Goal: Task Accomplishment & Management: Complete application form

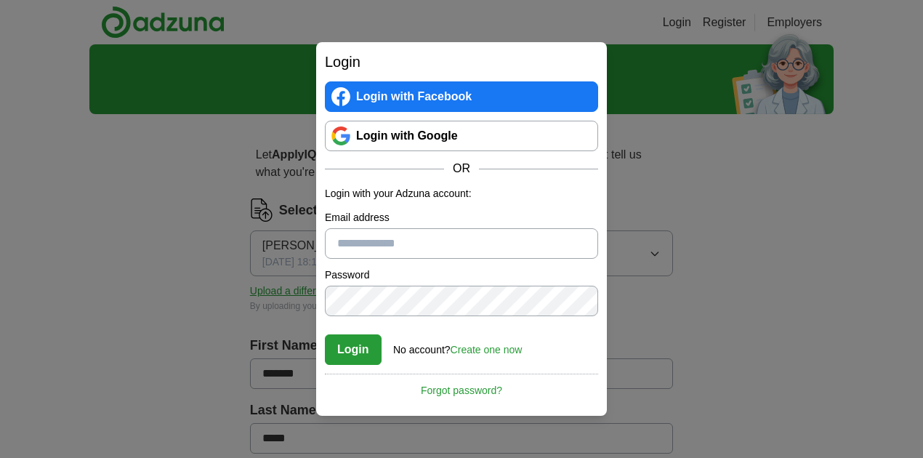
scroll to position [657, 0]
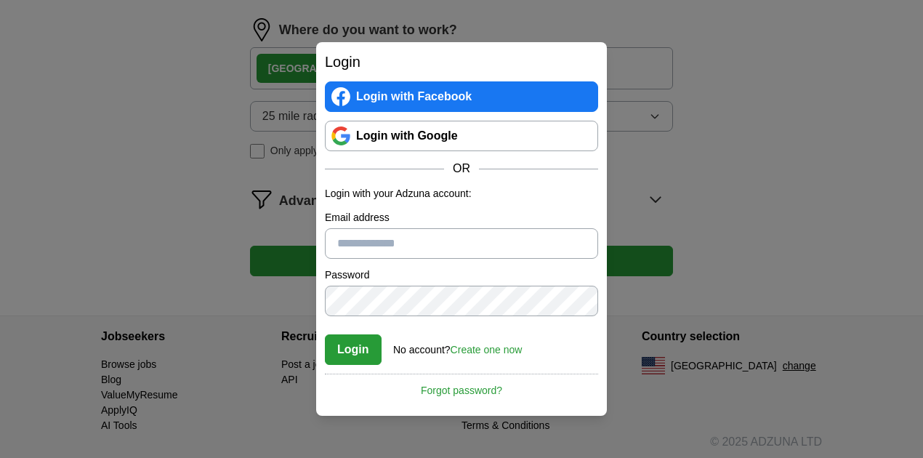
click at [463, 237] on input "Email address" at bounding box center [461, 243] width 273 height 31
type input "**********"
click at [360, 360] on button "Login" at bounding box center [353, 349] width 57 height 31
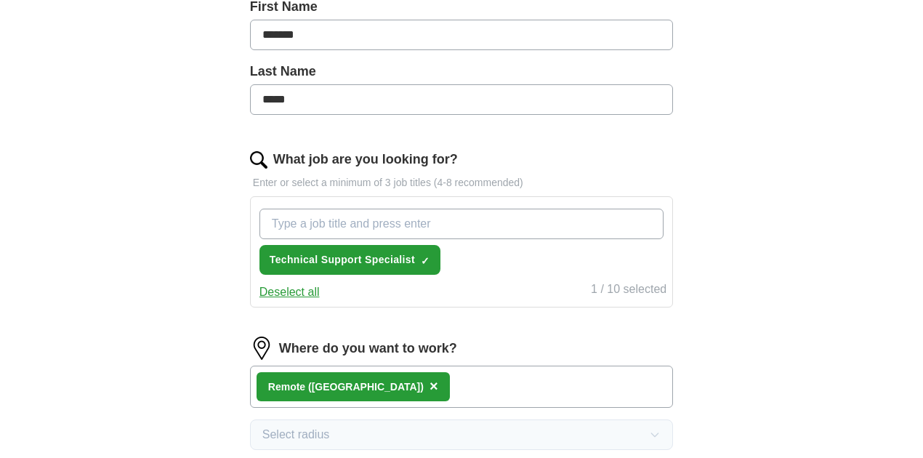
scroll to position [657, 0]
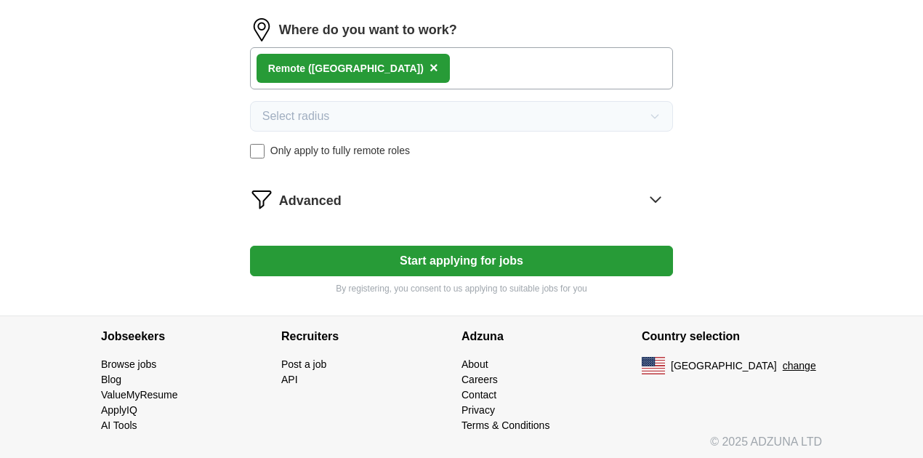
click at [498, 258] on button "Start applying for jobs" at bounding box center [461, 261] width 423 height 31
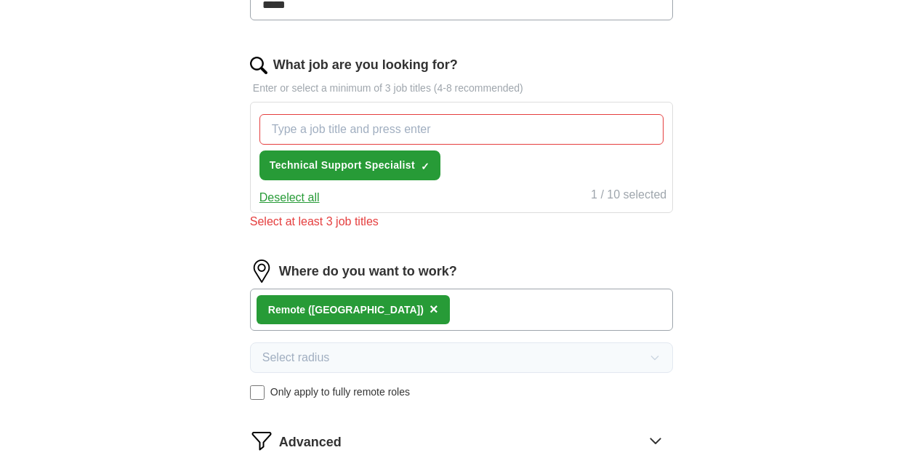
scroll to position [432, 0]
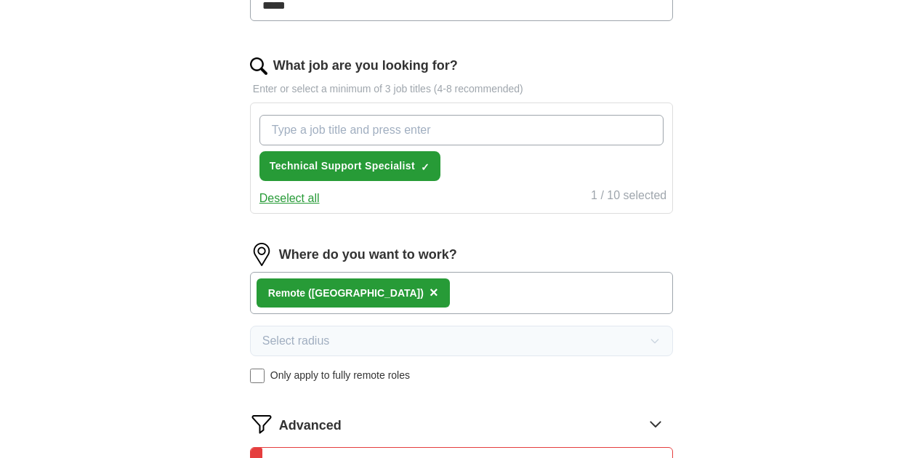
click at [511, 123] on input "What job are you looking for?" at bounding box center [461, 130] width 404 height 31
click at [414, 125] on input "Customer Service TRepresentative" at bounding box center [461, 130] width 404 height 31
click at [513, 166] on div "Customer Service Representative Technical Support Specialist ✓ ×" at bounding box center [461, 148] width 410 height 78
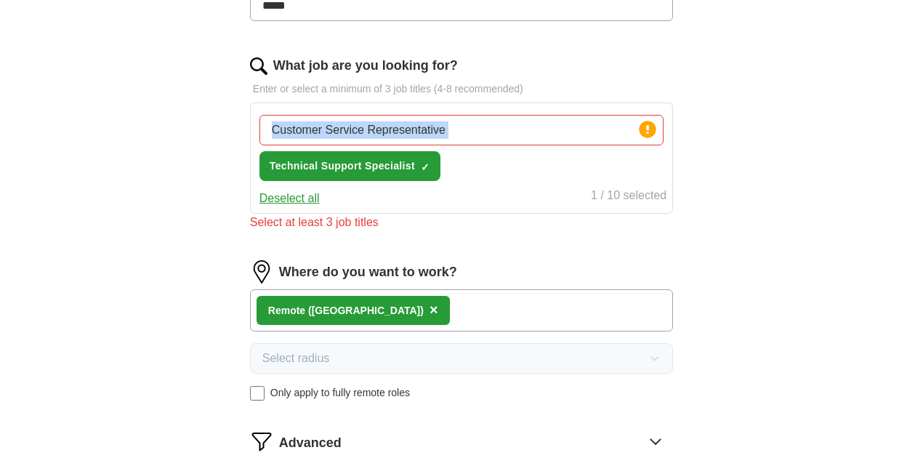
click at [513, 158] on div "Customer Service Representative Press return to add title Technical Support Spe…" at bounding box center [461, 148] width 410 height 78
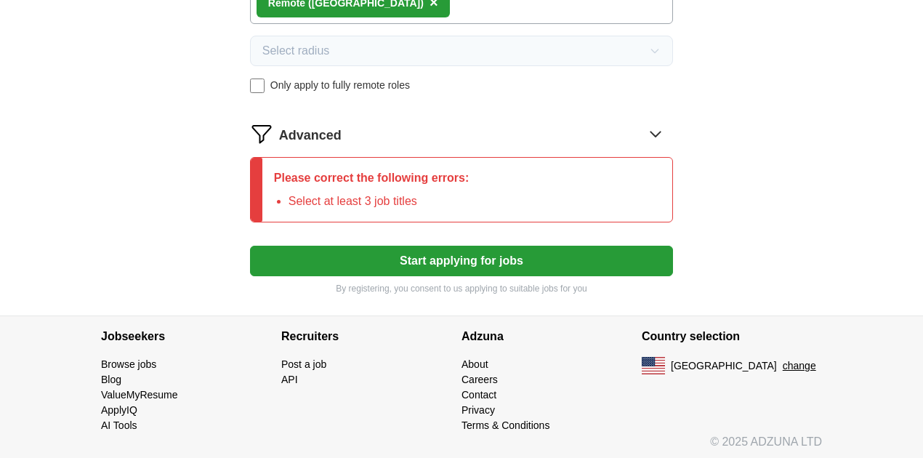
scroll to position [497, 0]
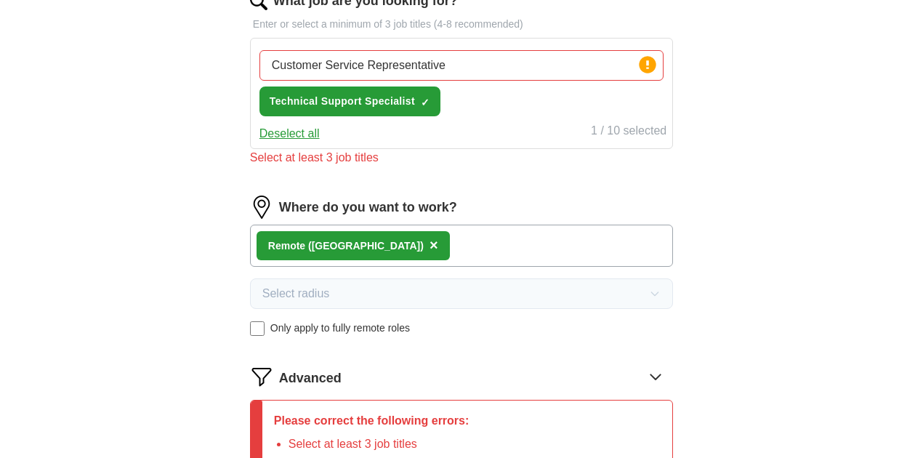
click at [569, 96] on div "Customer Service Representative Press return to add title Technical Support Spe…" at bounding box center [461, 83] width 410 height 78
click at [639, 64] on circle at bounding box center [647, 64] width 17 height 17
click at [591, 131] on div "1 / 10 selected" at bounding box center [629, 132] width 76 height 20
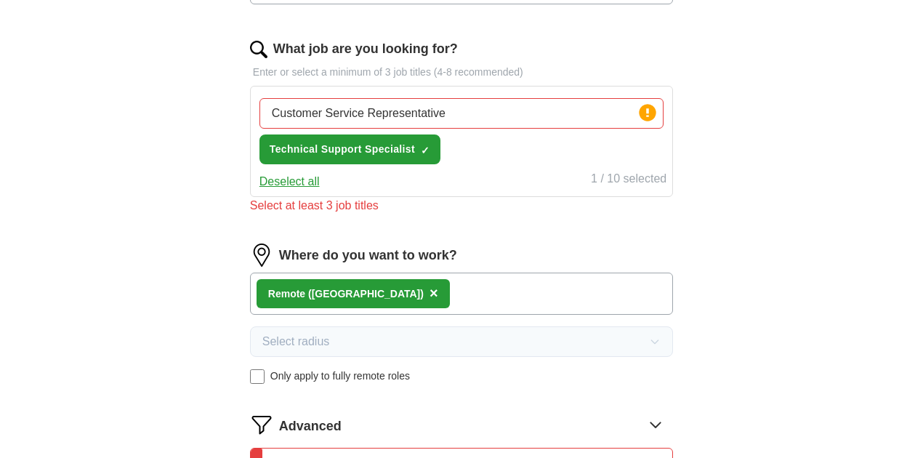
click at [451, 109] on input "Customer Service Representative" at bounding box center [461, 113] width 404 height 31
click at [489, 105] on input "Customer Service Representative" at bounding box center [461, 113] width 404 height 31
type input "C"
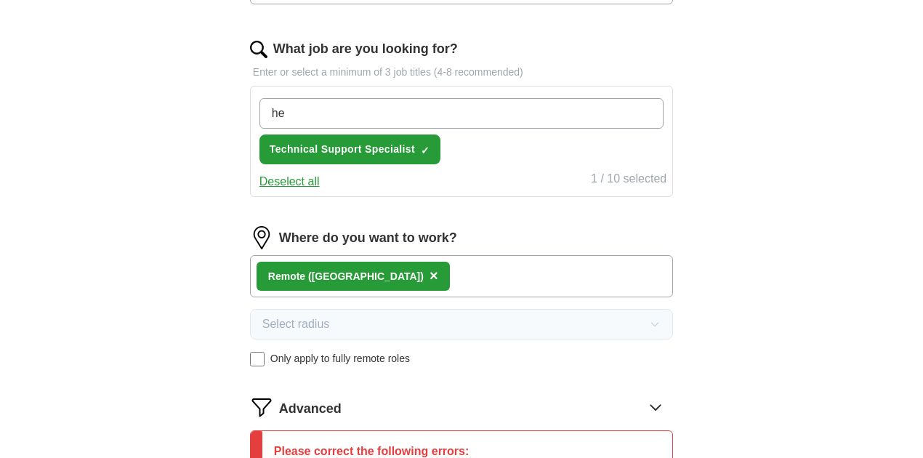
type input "h"
type input "Customer Service Representative"
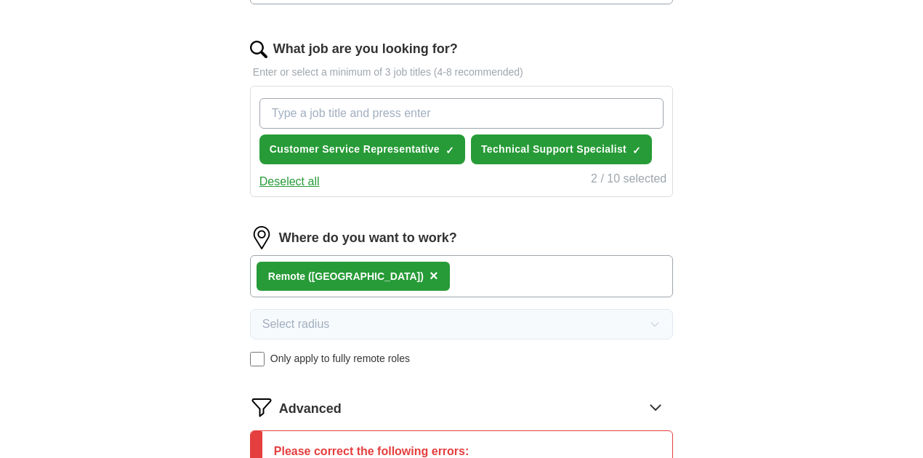
click at [474, 106] on input "What job are you looking for?" at bounding box center [461, 113] width 404 height 31
click at [390, 112] on input "Help Desk Anaylyst" at bounding box center [461, 113] width 404 height 31
type input "Help Desk Analyst"
click at [420, 110] on input "Help Desk Analyst" at bounding box center [461, 113] width 404 height 31
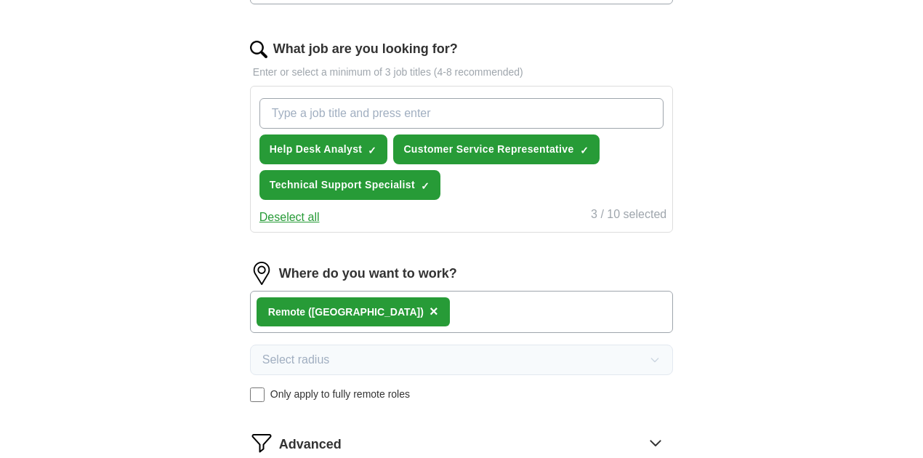
click at [413, 109] on input "What job are you looking for?" at bounding box center [461, 113] width 404 height 31
type input "Customer Support Specialist"
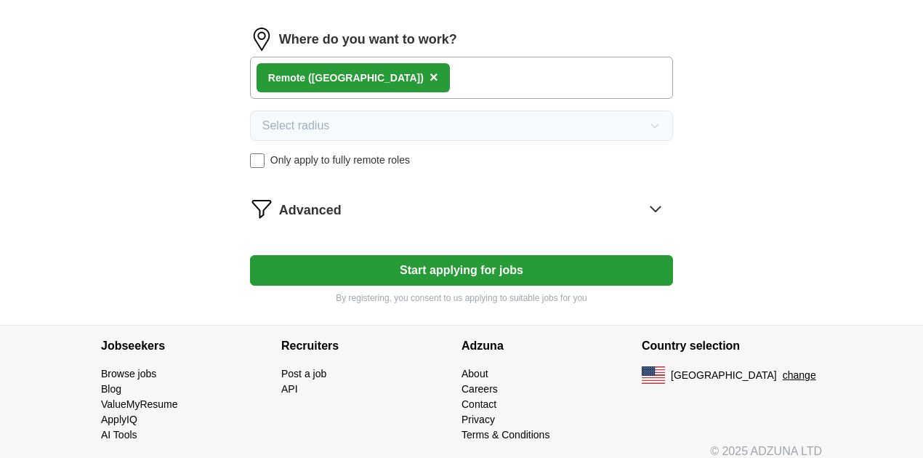
scroll to position [691, 0]
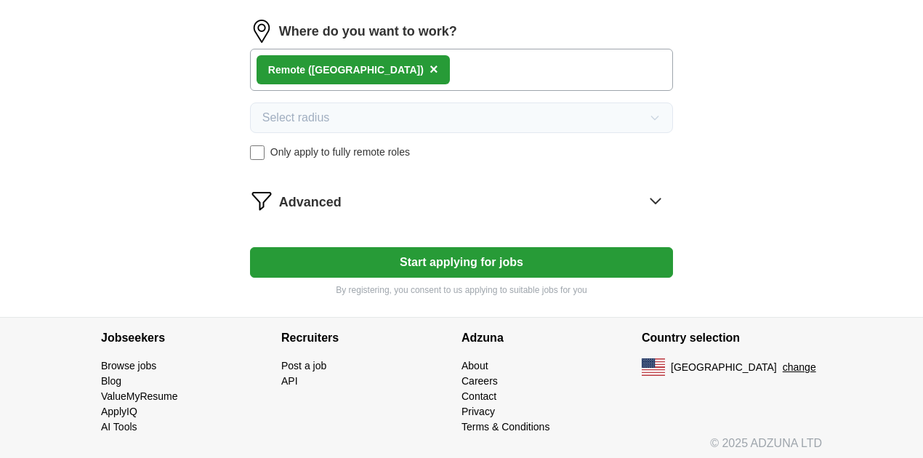
click at [490, 277] on button "Start applying for jobs" at bounding box center [461, 262] width 423 height 31
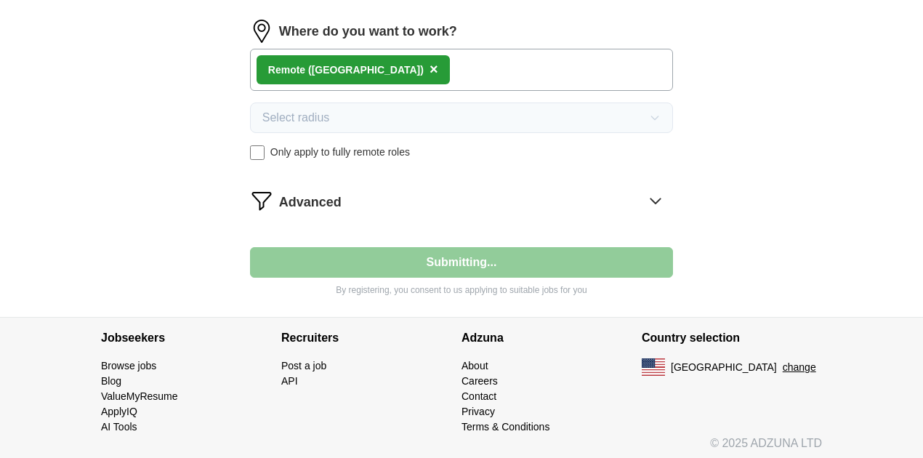
select select "**"
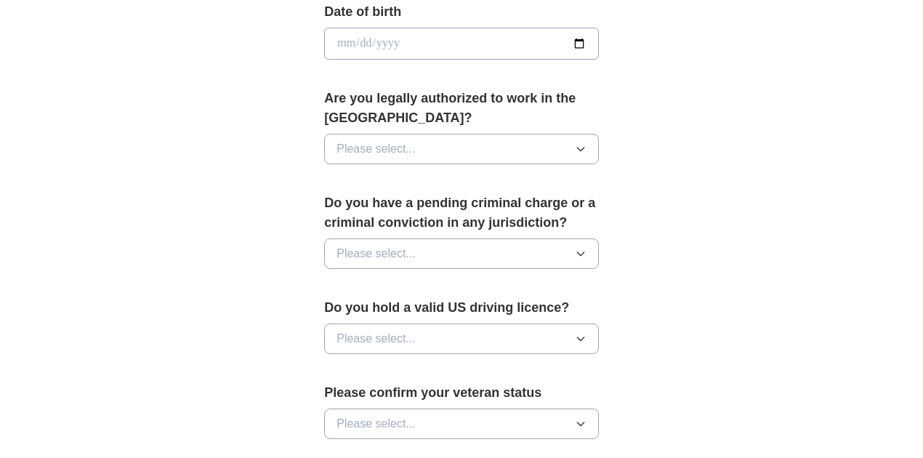
scroll to position [692, 0]
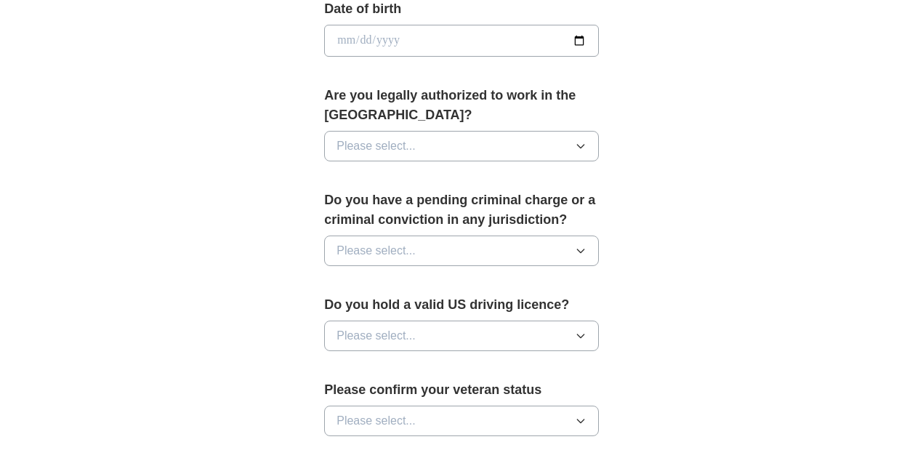
click at [599, 235] on button "Please select..." at bounding box center [461, 250] width 275 height 31
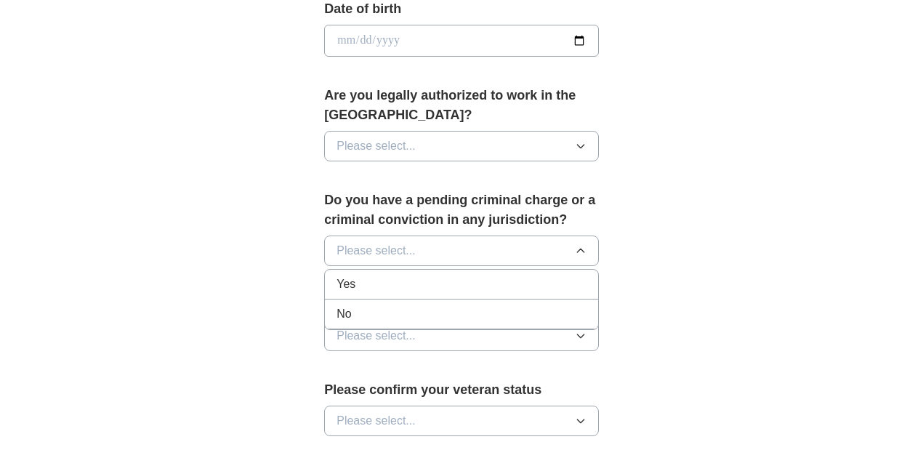
click at [479, 305] on div "No" at bounding box center [461, 313] width 250 height 17
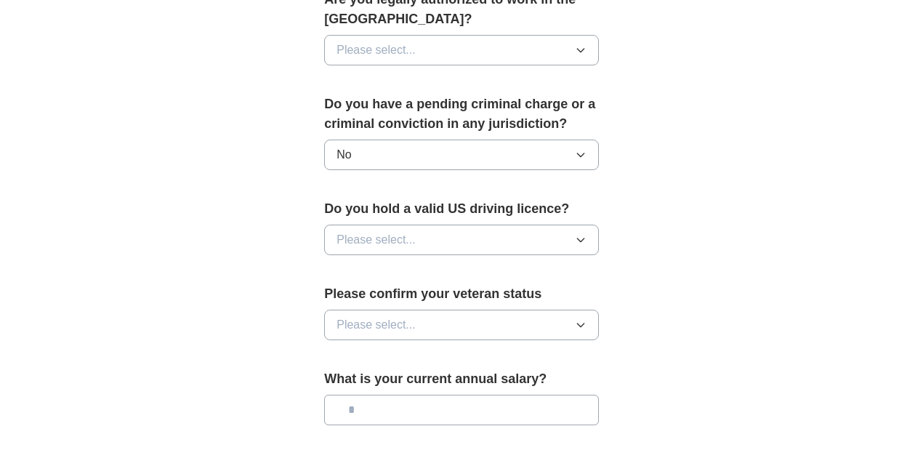
scroll to position [788, 0]
click at [599, 224] on button "Please select..." at bounding box center [461, 239] width 275 height 31
click at [445, 293] on div "No" at bounding box center [461, 301] width 250 height 17
click at [590, 309] on button "Please select..." at bounding box center [461, 324] width 275 height 31
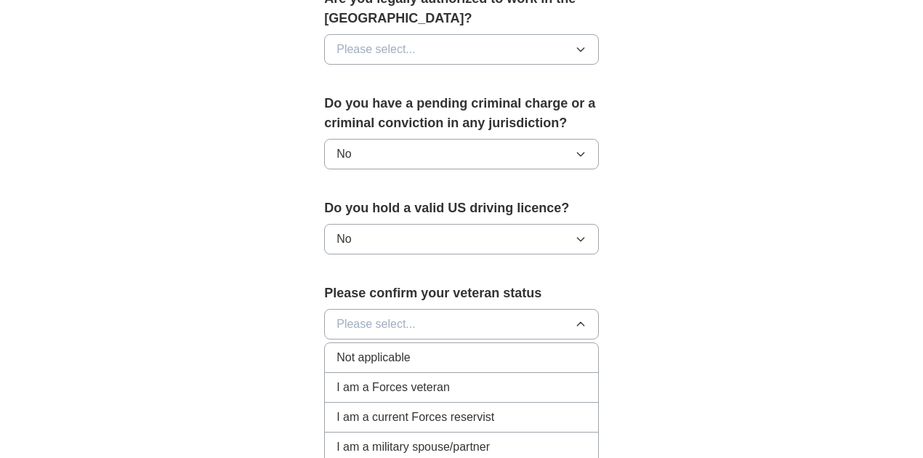
click at [453, 349] on div "Not applicable" at bounding box center [461, 357] width 250 height 17
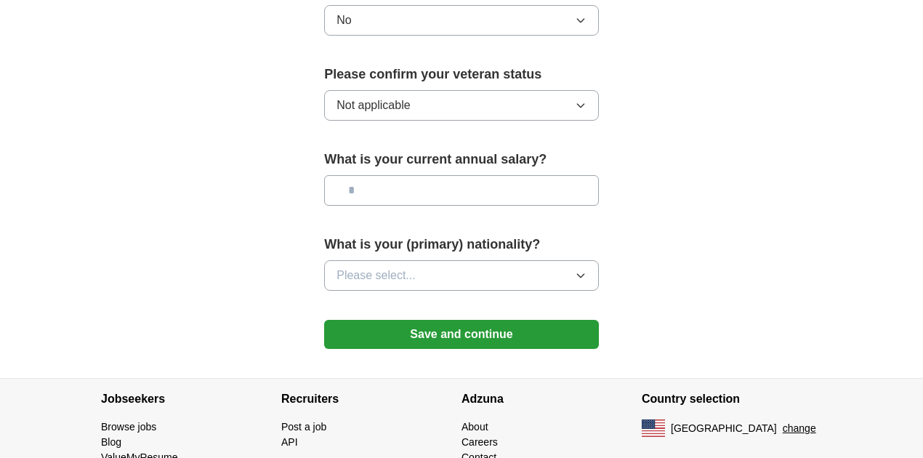
scroll to position [1030, 0]
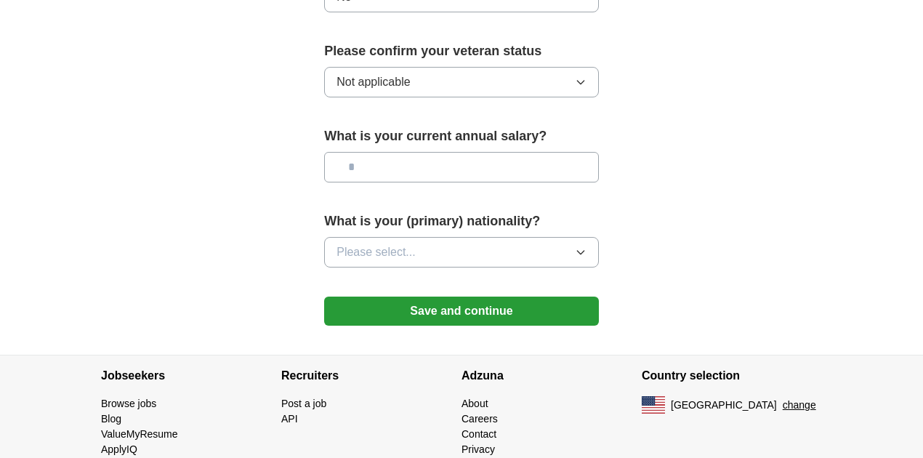
click at [463, 152] on input "text" at bounding box center [461, 167] width 275 height 31
click at [462, 152] on input "text" at bounding box center [461, 167] width 275 height 31
click at [515, 296] on button "Save and continue" at bounding box center [461, 310] width 275 height 29
